Goal: Check status: Check status

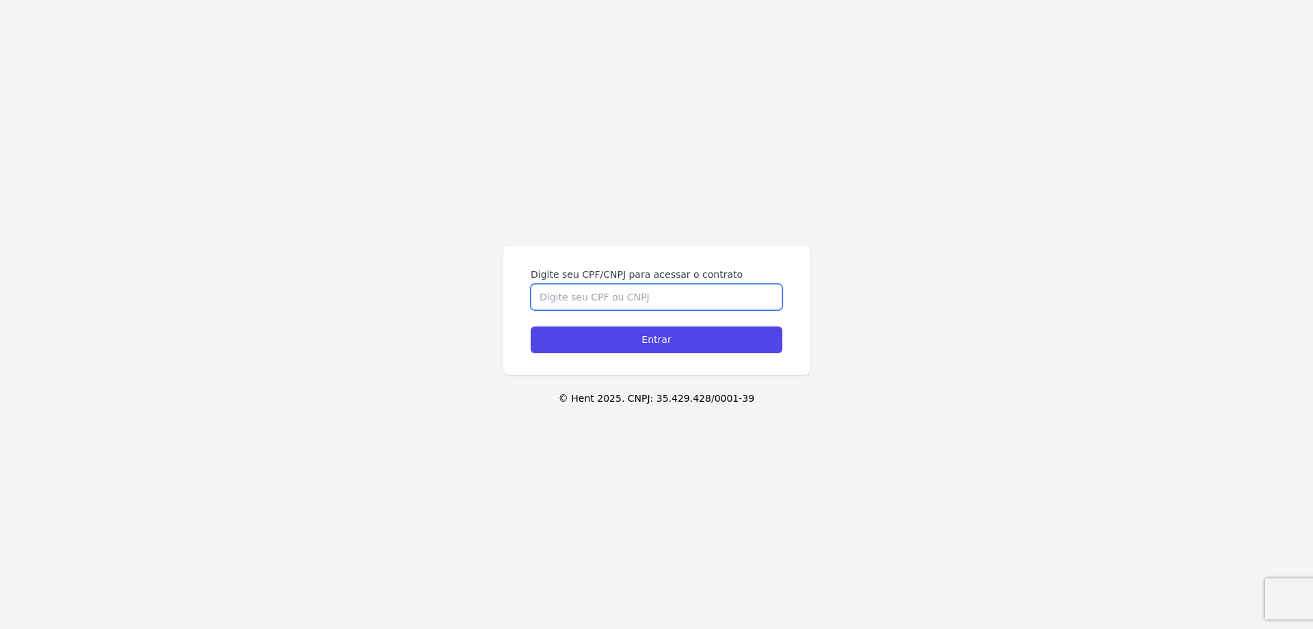
click at [613, 287] on input "Digite seu CPF/CNPJ para acessar o contrato" at bounding box center [657, 297] width 252 height 26
type input "42589794819"
click at [531, 326] on input "Entrar" at bounding box center [657, 339] width 252 height 27
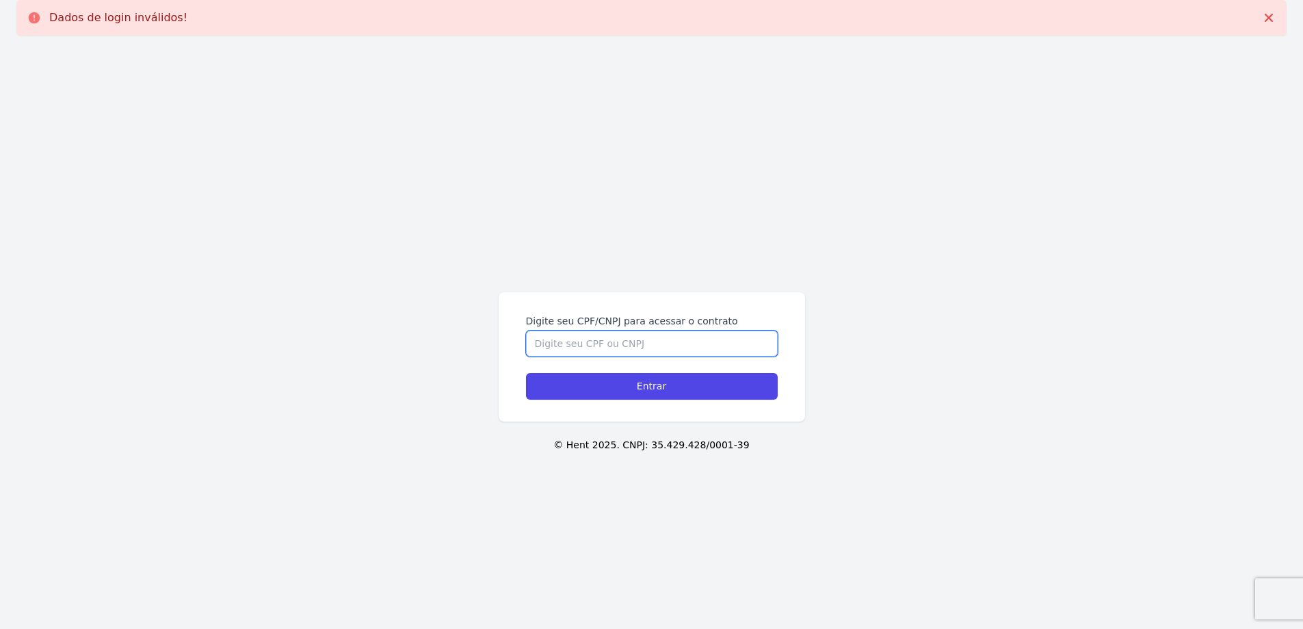
click at [613, 348] on input "Digite seu CPF/CNPJ para acessar o contrato" at bounding box center [652, 343] width 252 height 26
type input "42589794819"
click at [526, 373] on input "Entrar" at bounding box center [652, 386] width 252 height 27
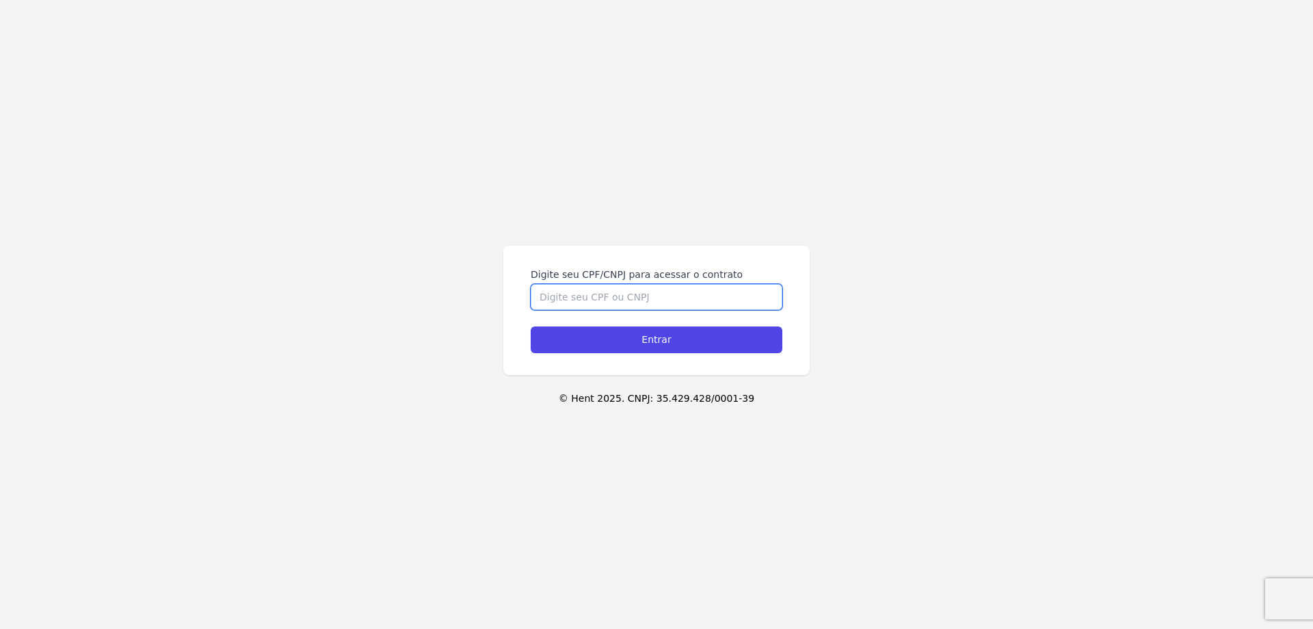
click at [608, 304] on input "Digite seu CPF/CNPJ para acessar o contrato" at bounding box center [657, 297] width 252 height 26
type input "42589794819"
click at [619, 345] on input "Entrar" at bounding box center [657, 339] width 252 height 27
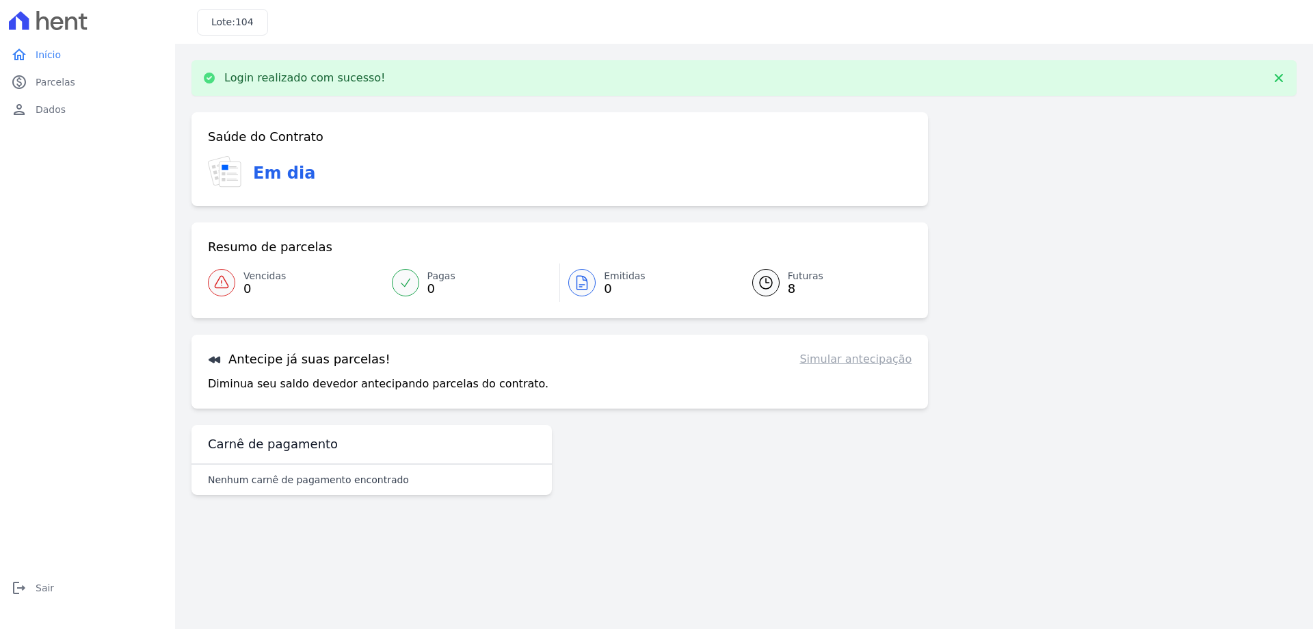
click at [798, 280] on span "Futuras" at bounding box center [806, 276] width 36 height 14
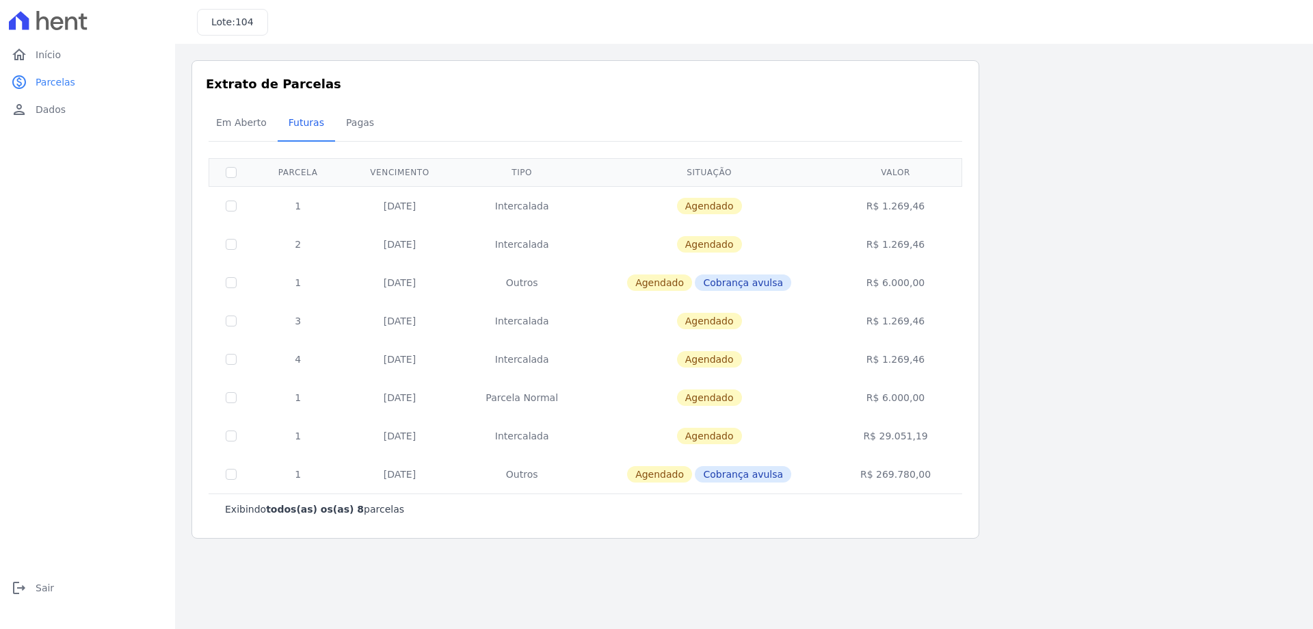
drag, startPoint x: 490, startPoint y: 397, endPoint x: 574, endPoint y: 397, distance: 84.1
click at [574, 395] on td "Parcela Normal" at bounding box center [522, 397] width 131 height 38
drag, startPoint x: 495, startPoint y: 354, endPoint x: 577, endPoint y: 356, distance: 82.8
click at [577, 356] on td "Intercalada" at bounding box center [522, 359] width 131 height 38
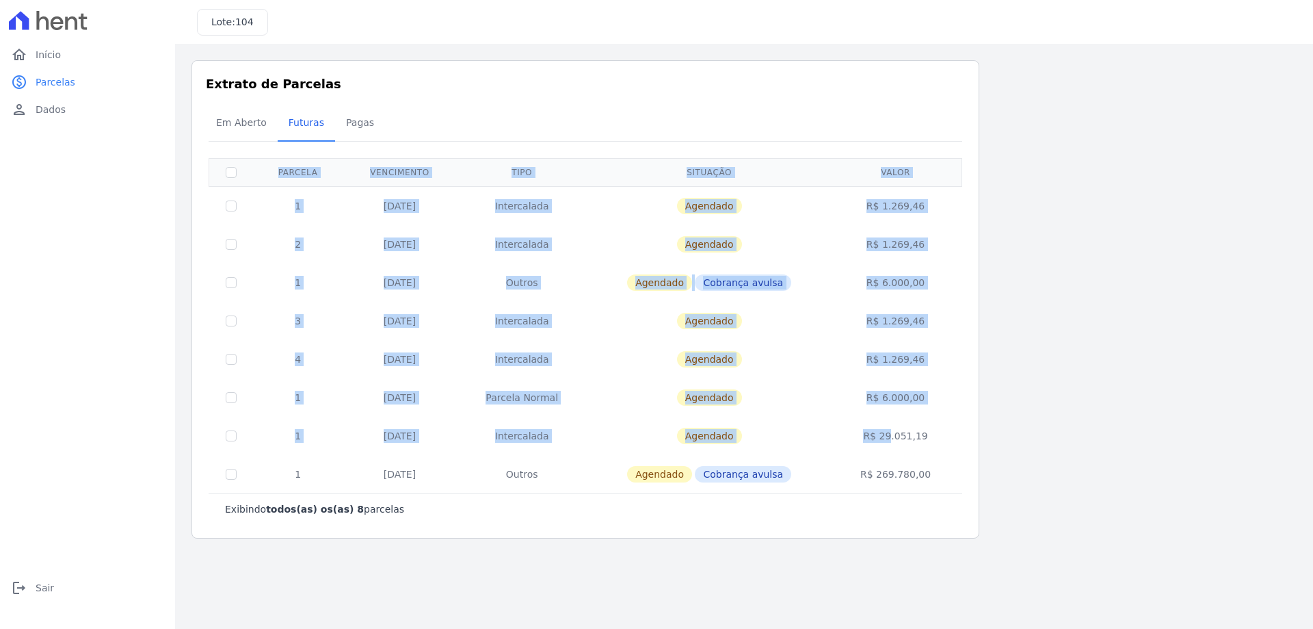
drag, startPoint x: 869, startPoint y: 436, endPoint x: 971, endPoint y: 437, distance: 101.2
click at [971, 437] on div "Extrato de Parcelas Em [GEOGRAPHIC_DATA] Futuras [GEOGRAPHIC_DATA] 0 selecionad…" at bounding box center [586, 299] width 788 height 478
click at [846, 438] on td "R$ 29.051,19" at bounding box center [896, 436] width 129 height 38
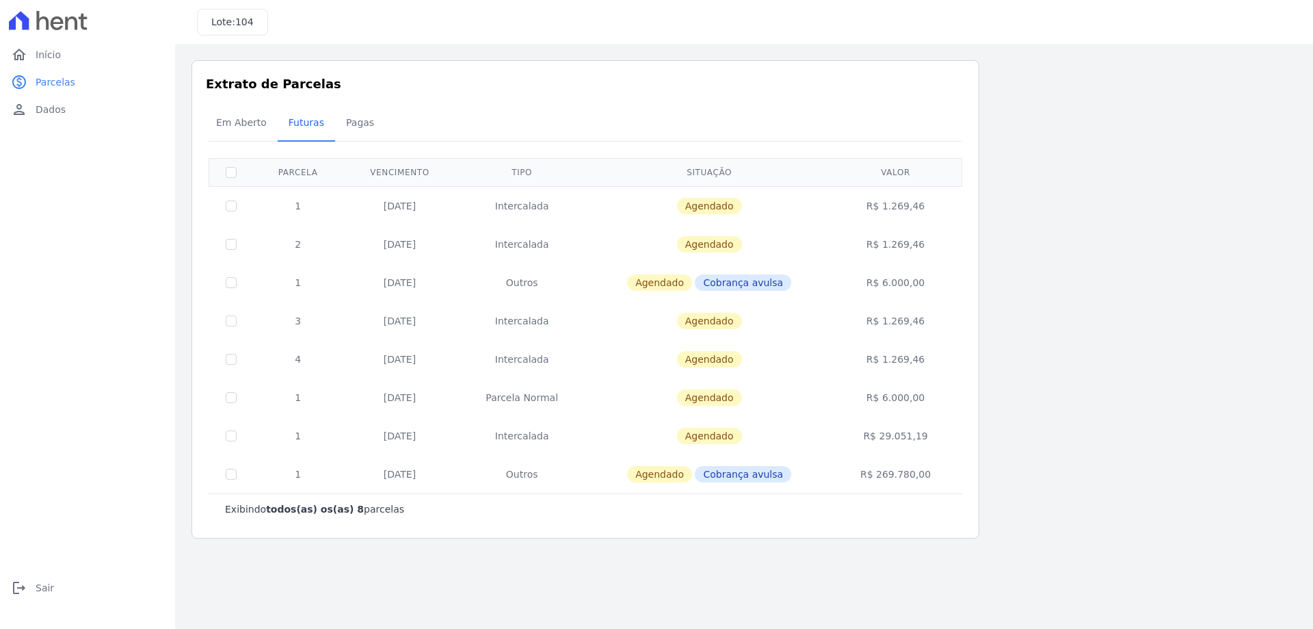
drag, startPoint x: 380, startPoint y: 434, endPoint x: 454, endPoint y: 436, distance: 73.2
click at [454, 436] on td "[DATE]" at bounding box center [400, 436] width 114 height 38
click at [456, 436] on td "[DATE]" at bounding box center [400, 436] width 114 height 38
